Goal: Connect with others: Connect with others

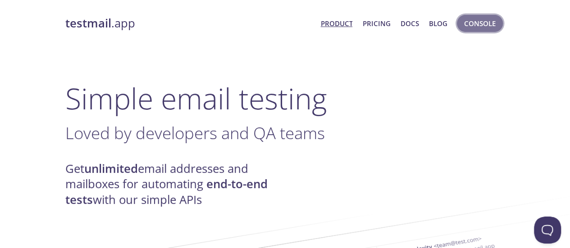
click at [483, 23] on span "Console" at bounding box center [480, 24] width 32 height 12
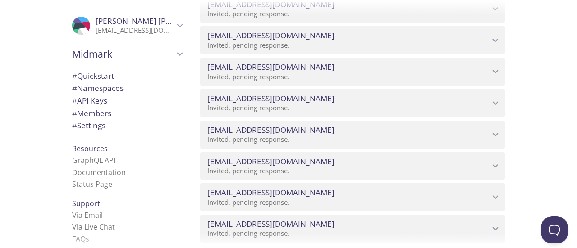
scroll to position [2079, 0]
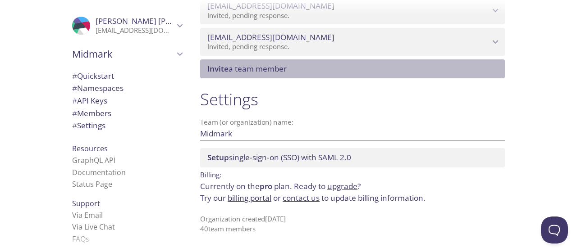
click at [286, 70] on span "Invite a team member" at bounding box center [246, 69] width 79 height 10
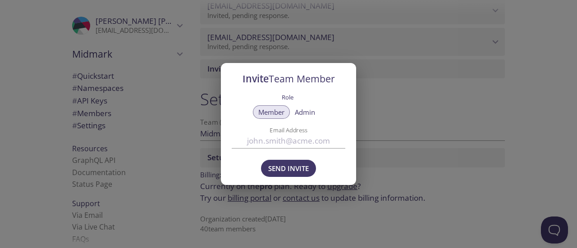
click at [277, 142] on input "Email Address" at bounding box center [289, 141] width 114 height 15
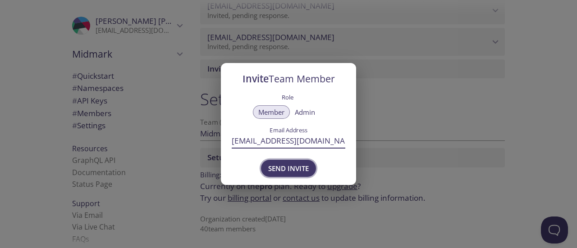
type input "[EMAIL_ADDRESS][DOMAIN_NAME]"
click at [290, 167] on span "Send Invite" at bounding box center [288, 169] width 41 height 12
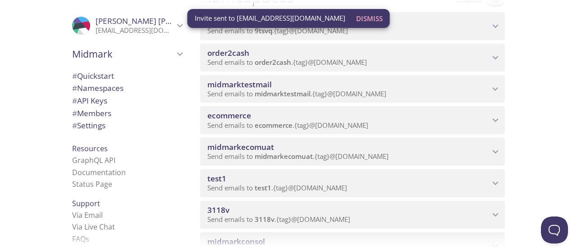
scroll to position [135, 0]
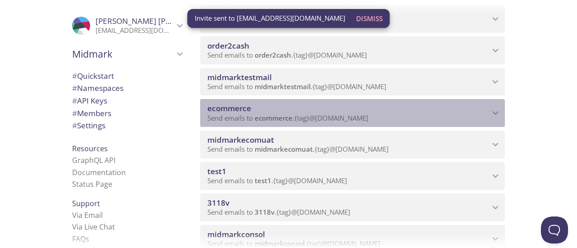
click at [401, 110] on span "ecommerce" at bounding box center [348, 109] width 282 height 10
